Goal: Task Accomplishment & Management: Manage account settings

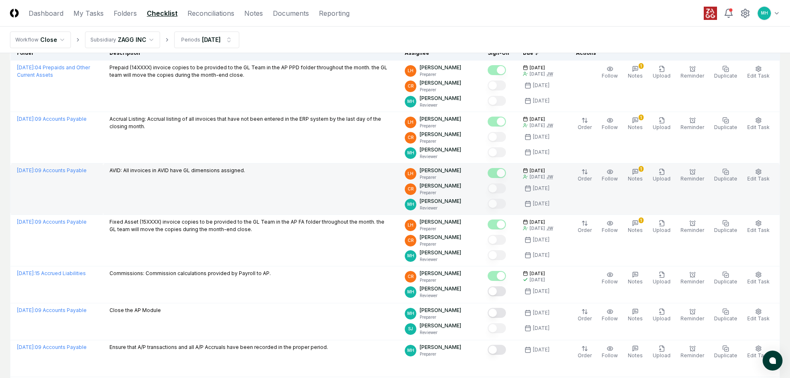
scroll to position [83, 0]
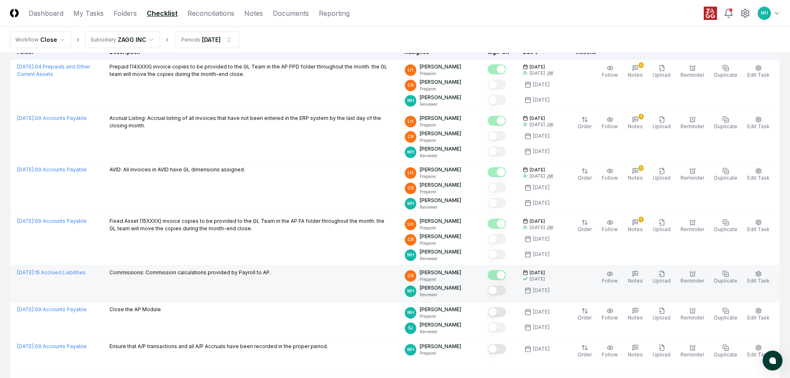
click at [506, 291] on button "Mark complete" at bounding box center [496, 290] width 18 height 10
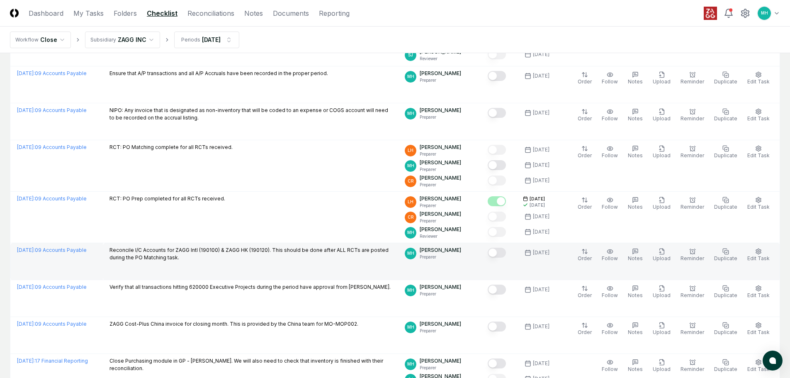
scroll to position [332, 0]
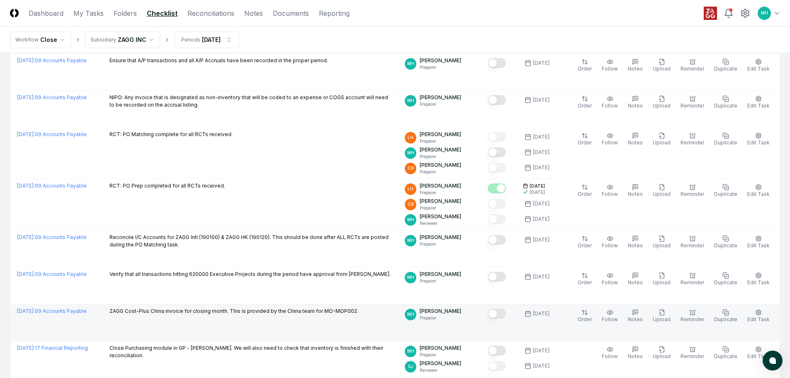
click at [506, 312] on button "Mark complete" at bounding box center [496, 313] width 18 height 10
click at [497, 311] on button "Mark complete" at bounding box center [496, 313] width 18 height 10
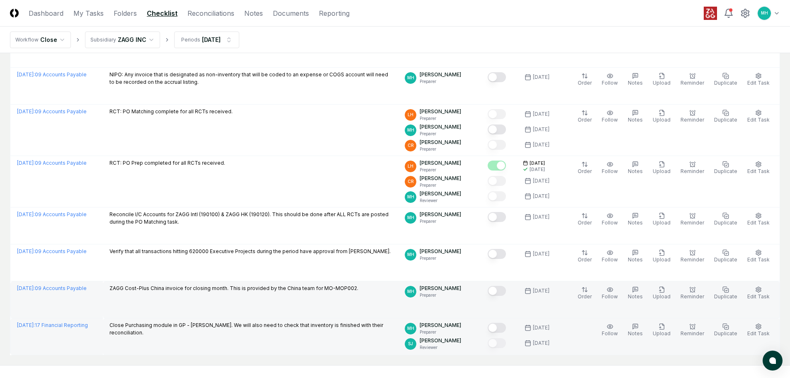
scroll to position [373, 0]
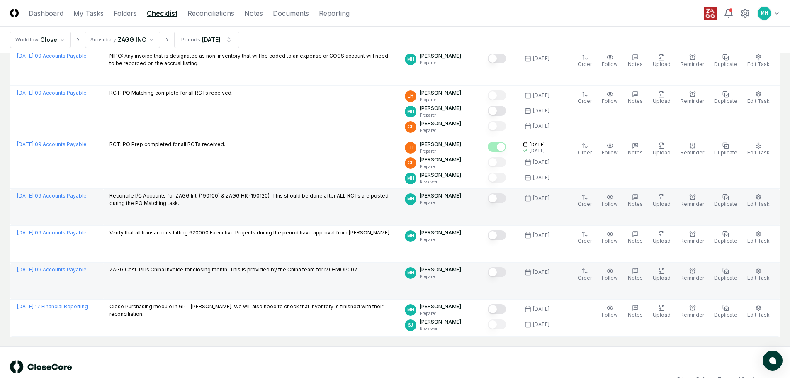
click at [506, 198] on button "Mark complete" at bounding box center [496, 198] width 18 height 10
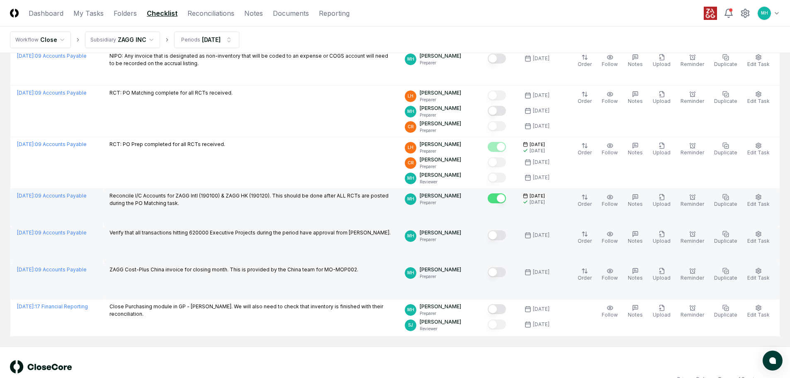
click at [506, 236] on button "Mark complete" at bounding box center [496, 235] width 18 height 10
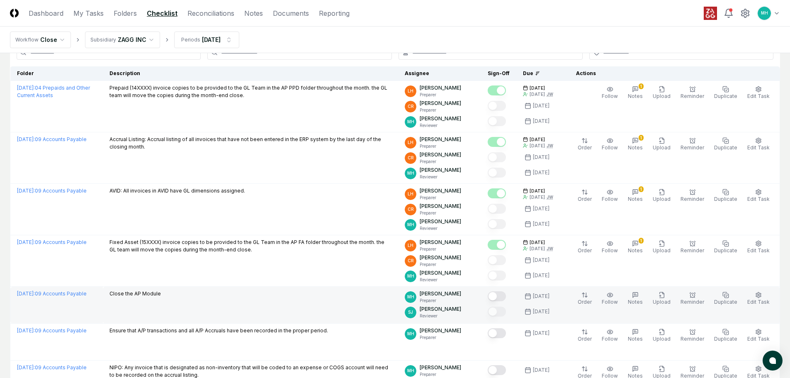
scroll to position [0, 0]
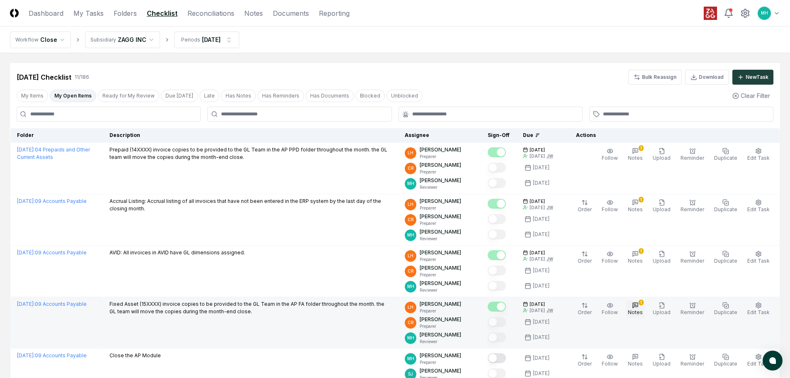
click at [638, 305] on icon "button" at bounding box center [635, 305] width 7 height 7
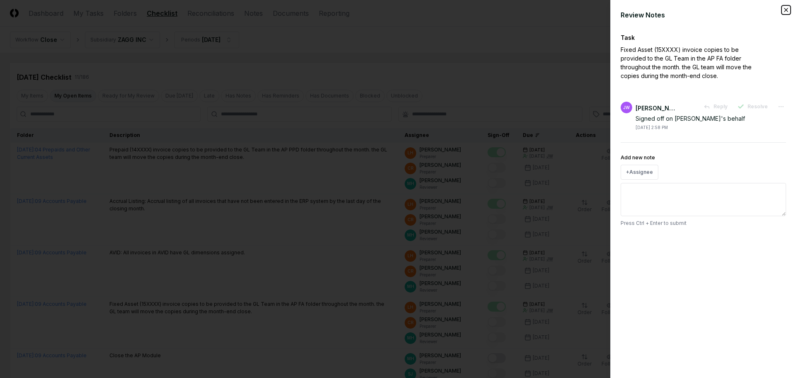
click at [787, 9] on icon "button" at bounding box center [786, 10] width 7 height 7
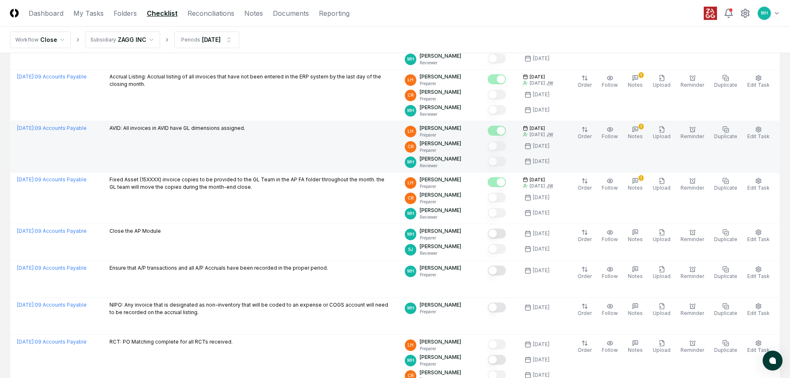
scroll to position [166, 0]
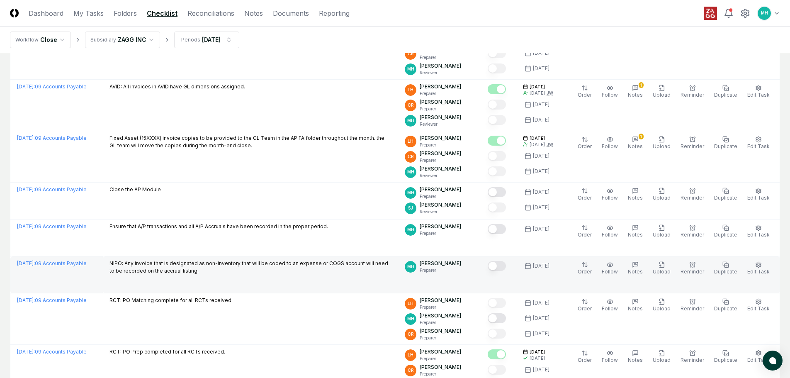
click at [506, 266] on button "Mark complete" at bounding box center [496, 266] width 18 height 10
